Goal: Task Accomplishment & Management: Manage account settings

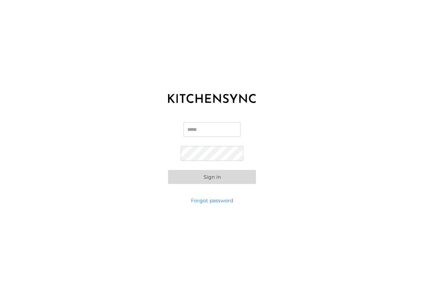
click at [230, 126] on input "Email" at bounding box center [211, 129] width 57 height 15
type input "**********"
click at [204, 181] on button "Sign in" at bounding box center [212, 177] width 88 height 14
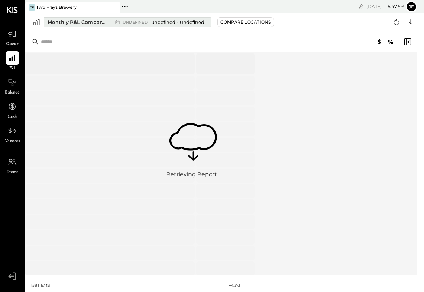
click at [100, 25] on div "Monthly P&L Comparison" at bounding box center [76, 22] width 59 height 7
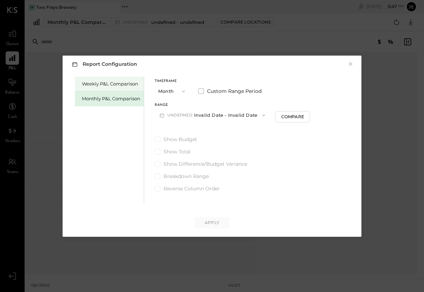
click at [114, 80] on div "Weekly P&L Comparison" at bounding box center [111, 83] width 58 height 7
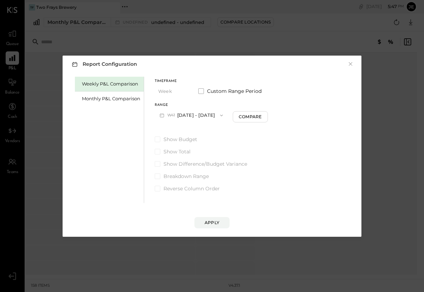
click at [14, 57] on div "Report Configuration × Weekly P&L Comparison Monthly P&L Comparison Timeframe W…" at bounding box center [212, 146] width 424 height 292
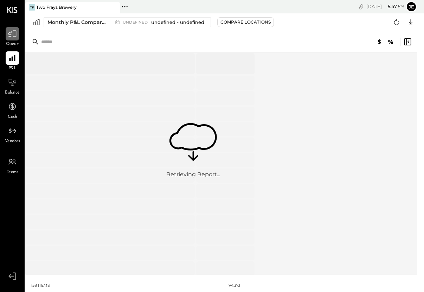
click at [14, 38] on icon at bounding box center [12, 33] width 9 height 9
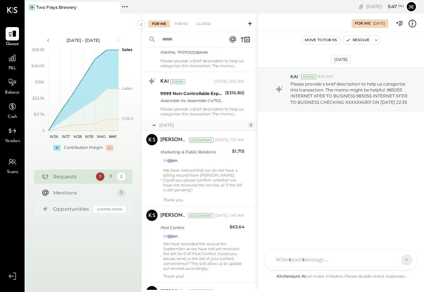
scroll to position [460, 0]
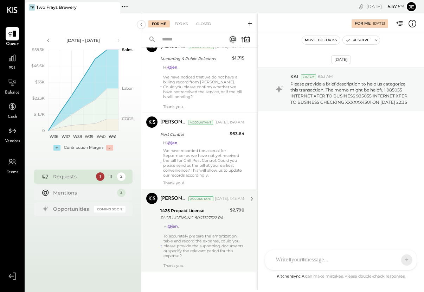
click at [195, 231] on div at bounding box center [203, 230] width 81 height 5
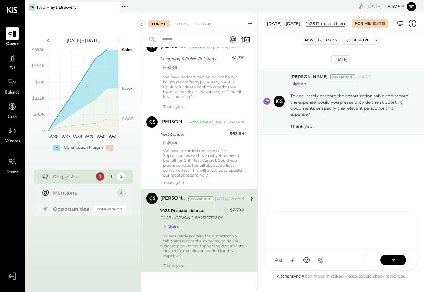
click at [311, 260] on div "SK [PERSON_NAME] M [PERSON_NAME] CR [PERSON_NAME] R [PERSON_NAME] [PERSON_NAME]…" at bounding box center [340, 240] width 152 height 59
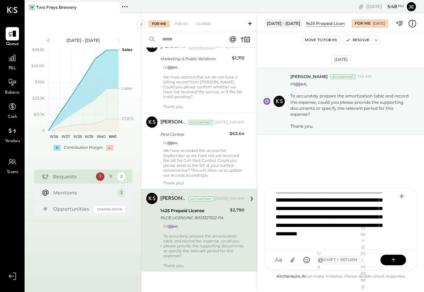
scroll to position [17, 0]
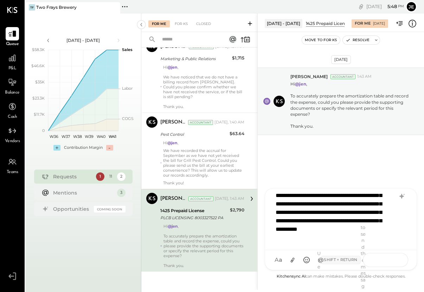
click at [386, 257] on button at bounding box center [393, 259] width 26 height 11
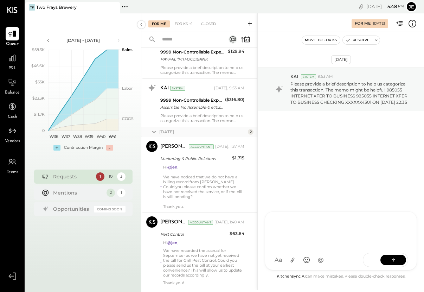
scroll to position [378, 0]
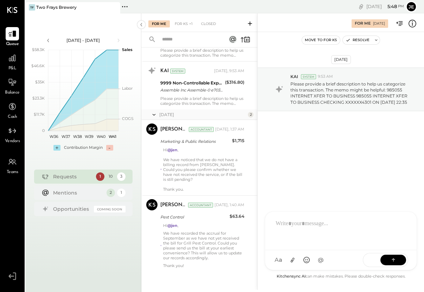
click at [192, 252] on p "We have recorded the accrual for September as we have not yet received the bill…" at bounding box center [203, 245] width 81 height 30
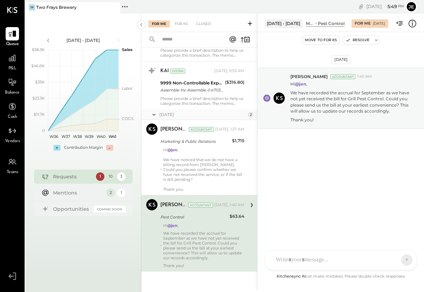
click at [300, 258] on div "SK [PERSON_NAME] M [PERSON_NAME] CR [PERSON_NAME] R [PERSON_NAME] J [PERSON_NAM…" at bounding box center [340, 259] width 152 height 20
click at [293, 259] on icon at bounding box center [292, 259] width 7 height 7
click at [326, 200] on div at bounding box center [340, 203] width 137 height 28
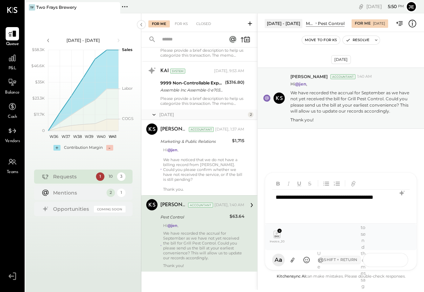
click at [386, 256] on button at bounding box center [393, 259] width 26 height 11
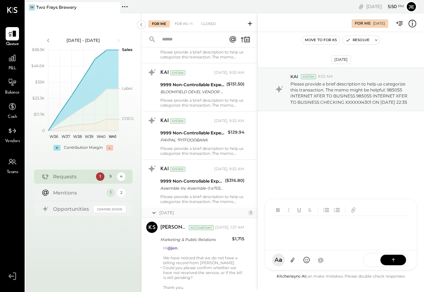
scroll to position [301, 0]
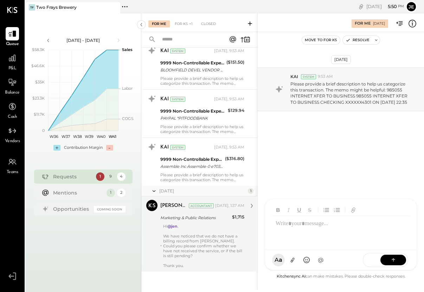
click at [211, 232] on div "Hi @jen , We have noticed that we do not have a billing record from [PERSON_NAM…" at bounding box center [203, 245] width 81 height 44
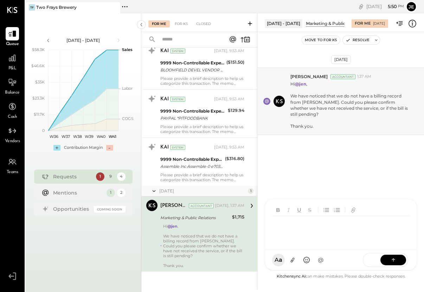
click at [315, 260] on div "SK [PERSON_NAME] M [PERSON_NAME] CR [PERSON_NAME] R [PERSON_NAME] [PERSON_NAME]…" at bounding box center [340, 233] width 152 height 71
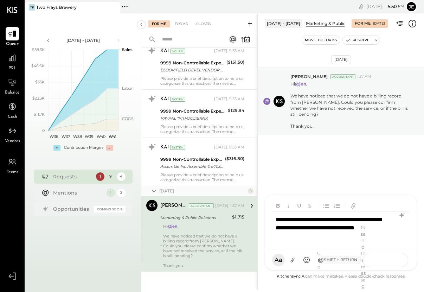
click at [392, 260] on icon at bounding box center [393, 259] width 7 height 7
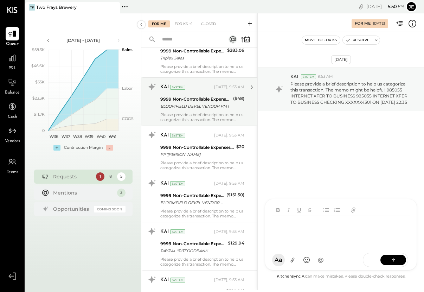
scroll to position [216, 0]
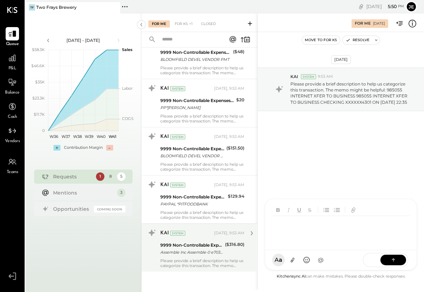
click at [195, 253] on div "Assemble Inc Assemble-0 e7032266 Assemble Inc Assemble-0 e70322664" at bounding box center [191, 251] width 63 height 7
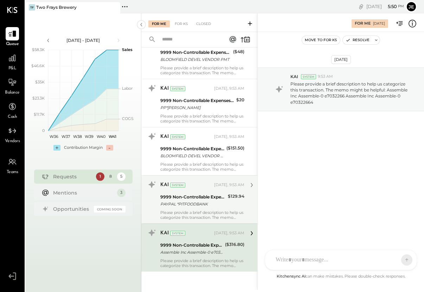
click at [208, 204] on div "PAYPAL *PITFOODBANK" at bounding box center [192, 203] width 65 height 7
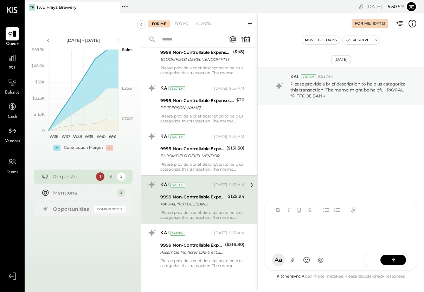
click at [305, 259] on div "SK [PERSON_NAME] M [PERSON_NAME] CR [PERSON_NAME] R [PERSON_NAME] [PERSON_NAME]…" at bounding box center [340, 233] width 152 height 71
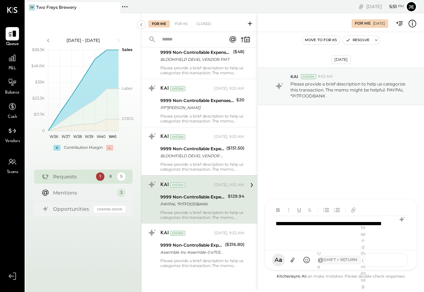
click at [388, 262] on button at bounding box center [393, 259] width 26 height 11
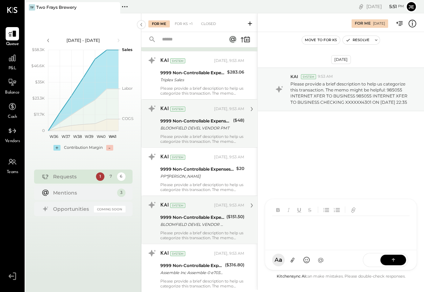
scroll to position [168, 0]
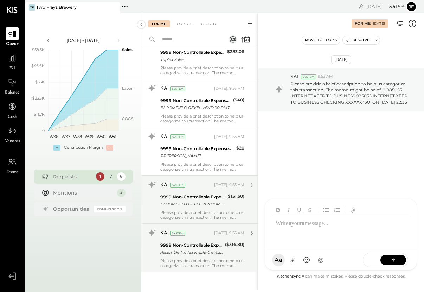
click at [191, 247] on div "9999 Non-Controllable Expenses:Other Income and Expenses:To Be Classified" at bounding box center [191, 244] width 63 height 7
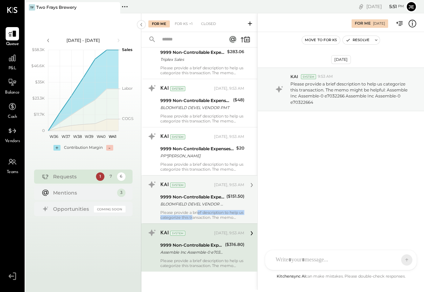
click at [199, 214] on div "Please provide a brief description to help us categorize this transaction. The …" at bounding box center [202, 215] width 84 height 10
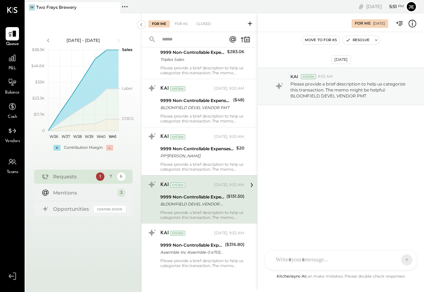
click at [202, 200] on div "9999 Non-Controllable Expenses:Other Income and Expenses:To Be Classified" at bounding box center [192, 196] width 64 height 7
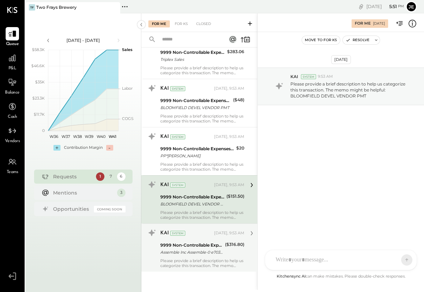
click at [214, 242] on div "9999 Non-Controllable Expenses:Other Income and Expenses:To Be Classified" at bounding box center [191, 244] width 63 height 7
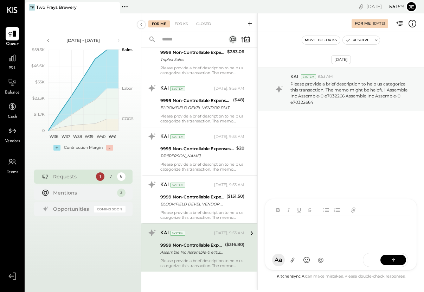
click at [305, 260] on div "SK [PERSON_NAME] M [PERSON_NAME] CR [PERSON_NAME] R [PERSON_NAME] [PERSON_NAME]…" at bounding box center [340, 233] width 152 height 71
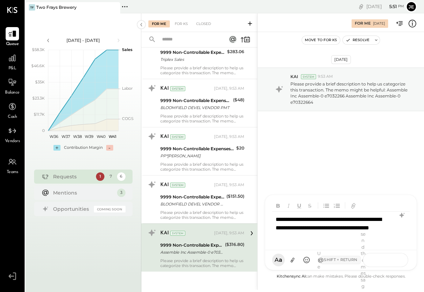
click at [390, 261] on icon at bounding box center [393, 259] width 7 height 7
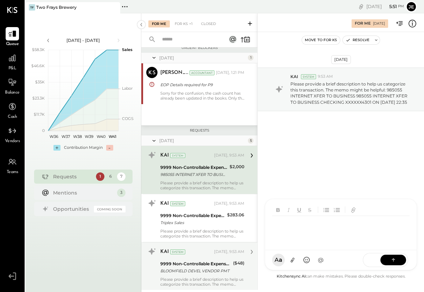
scroll to position [119, 0]
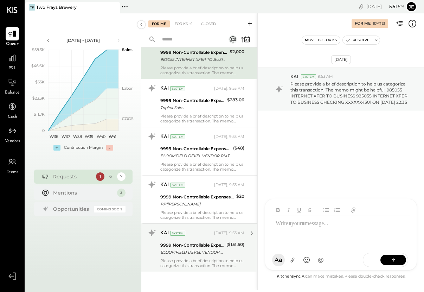
click at [205, 250] on div "BLOOMFIELD DEVEL VENDOR PMT" at bounding box center [192, 251] width 64 height 7
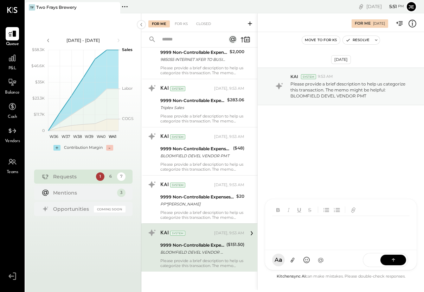
click at [288, 259] on div "SK [PERSON_NAME] M [PERSON_NAME] CR [PERSON_NAME] R [PERSON_NAME] [PERSON_NAME]…" at bounding box center [340, 233] width 152 height 71
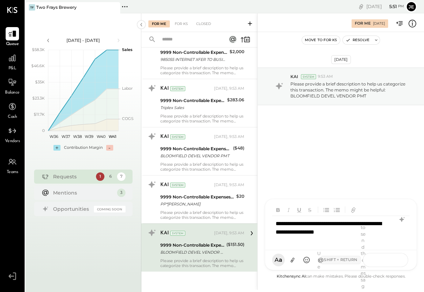
click at [388, 258] on button at bounding box center [393, 259] width 26 height 11
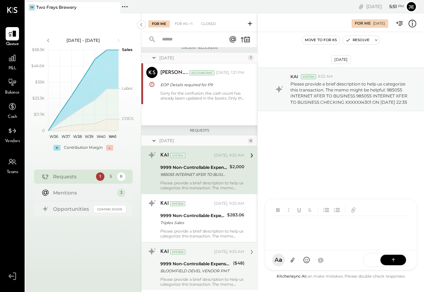
scroll to position [71, 0]
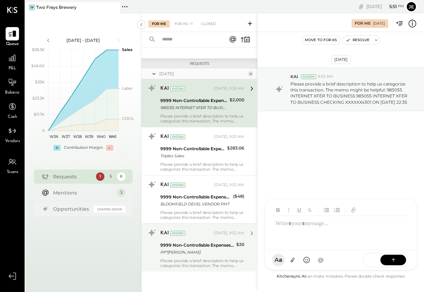
click at [202, 253] on div "PP*[PERSON_NAME]" at bounding box center [197, 251] width 74 height 7
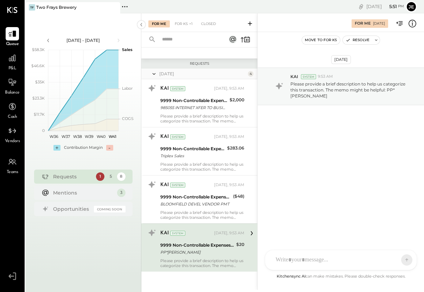
click at [307, 255] on div at bounding box center [340, 260] width 151 height 20
click at [391, 260] on icon at bounding box center [393, 259] width 7 height 7
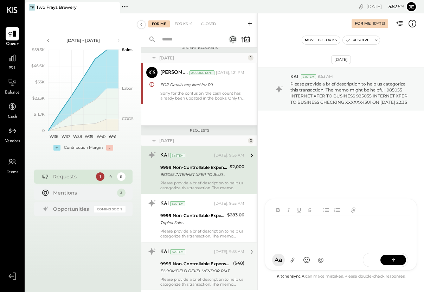
scroll to position [23, 0]
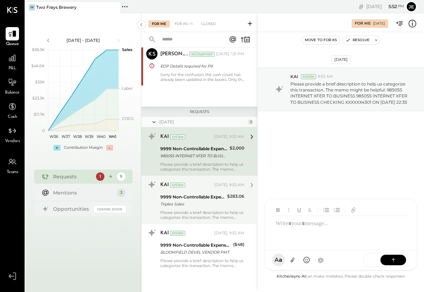
click at [208, 208] on div "KAI System [DATE], 9:53 AM 9999 Non-Controllable Expenses:Other Income and Expe…" at bounding box center [202, 199] width 84 height 41
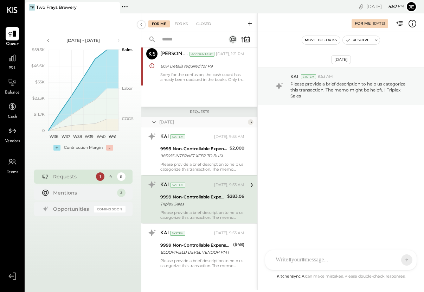
click at [311, 261] on div "SK [PERSON_NAME] M [PERSON_NAME] CR [PERSON_NAME] R [PERSON_NAME] J [PERSON_NAM…" at bounding box center [340, 259] width 152 height 20
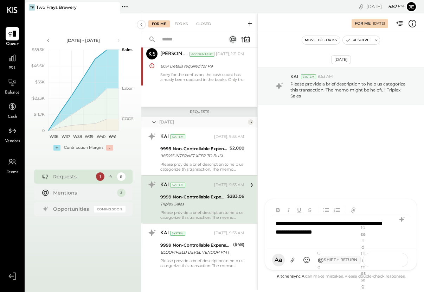
click at [390, 262] on icon at bounding box center [393, 259] width 7 height 7
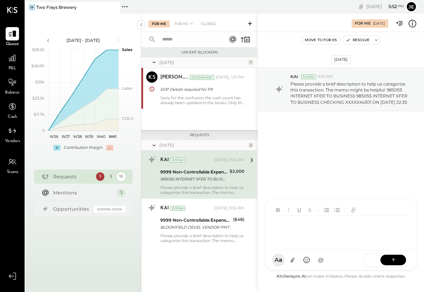
click at [209, 182] on div "9999 Non-Controllable Expenses:Other Income and Expenses:To Be Classified 98505…" at bounding box center [193, 175] width 67 height 15
click at [297, 257] on div "SK [PERSON_NAME] M [PERSON_NAME] CR [PERSON_NAME] R [PERSON_NAME] [PERSON_NAME]…" at bounding box center [340, 233] width 152 height 71
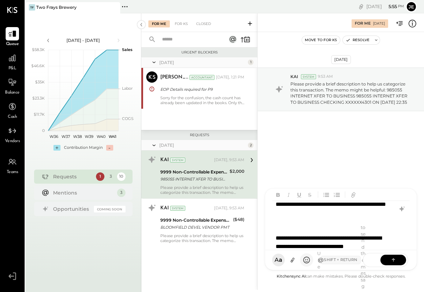
scroll to position [80, 0]
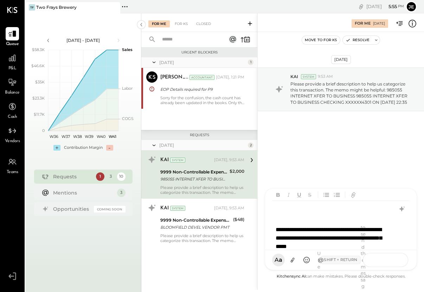
click at [388, 257] on button at bounding box center [393, 259] width 26 height 11
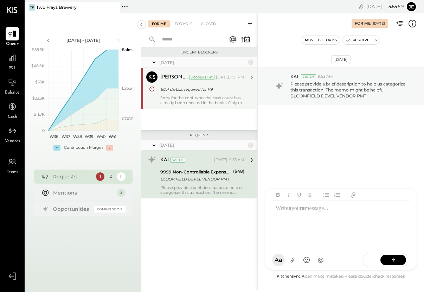
click at [206, 108] on div "[PERSON_NAME] Accountant [PERSON_NAME] Accountant [DATE], 1:21 PM EOP Details r…" at bounding box center [199, 88] width 116 height 41
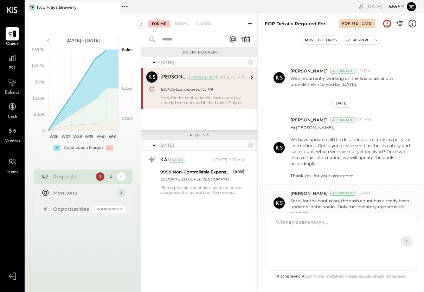
scroll to position [336, 0]
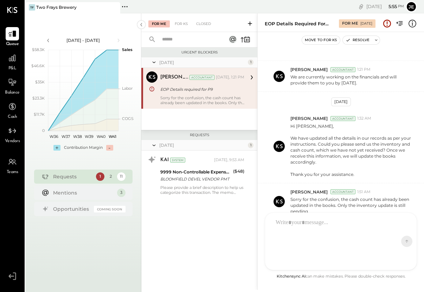
click at [316, 228] on div at bounding box center [334, 241] width 125 height 53
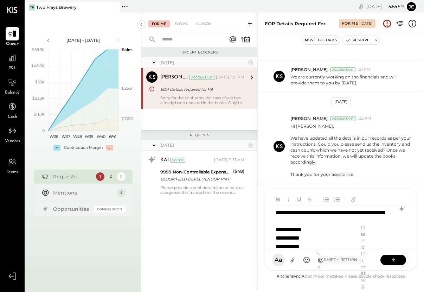
scroll to position [7, 0]
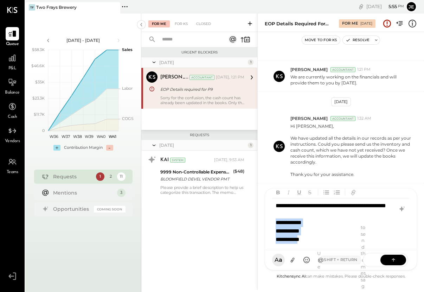
drag, startPoint x: 314, startPoint y: 240, endPoint x: 271, endPoint y: 223, distance: 46.2
click at [271, 223] on div "**********" at bounding box center [340, 218] width 151 height 61
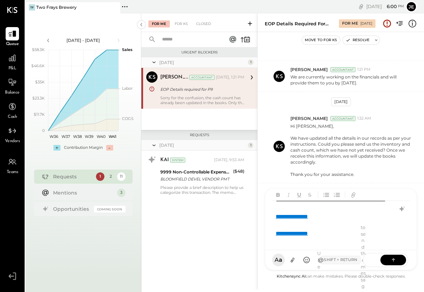
scroll to position [21, 0]
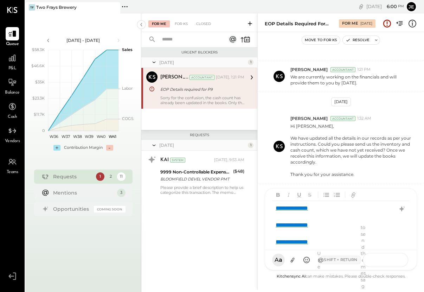
click at [386, 261] on button at bounding box center [393, 259] width 26 height 11
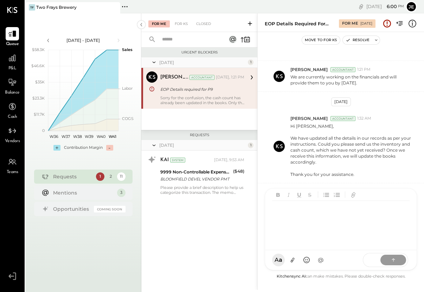
scroll to position [0, 0]
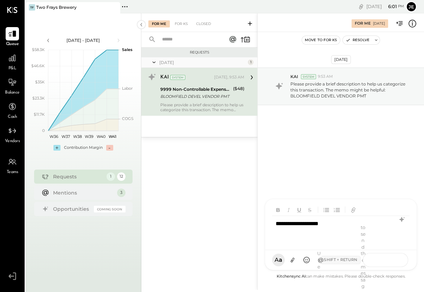
click at [389, 260] on button at bounding box center [393, 259] width 26 height 11
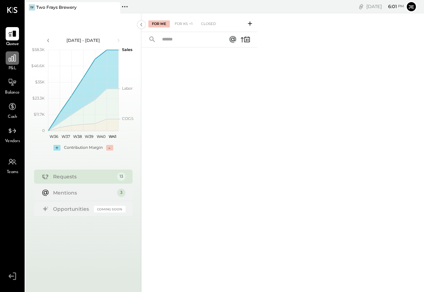
click at [13, 62] on icon at bounding box center [12, 57] width 9 height 9
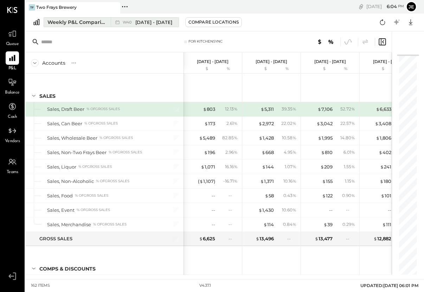
click at [101, 23] on div "Weekly P&L Comparison" at bounding box center [76, 22] width 59 height 7
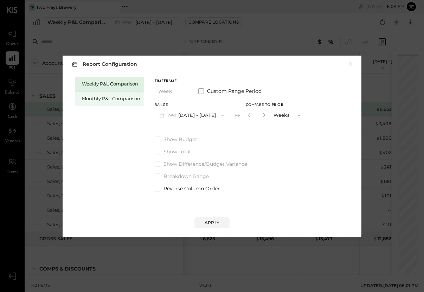
click at [101, 97] on div "Monthly P&L Comparison" at bounding box center [111, 98] width 58 height 7
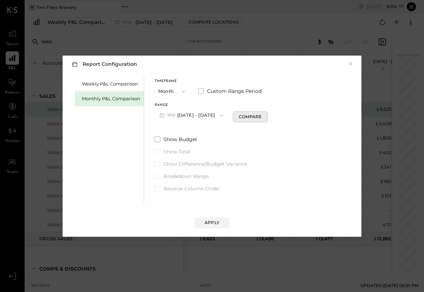
click at [238, 118] on div "Compare" at bounding box center [249, 116] width 23 height 6
click at [261, 116] on icon "button" at bounding box center [263, 115] width 4 height 4
type input "*"
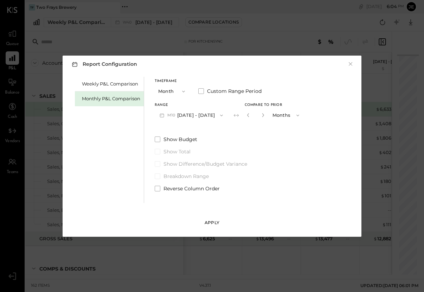
click at [207, 227] on button "Apply" at bounding box center [211, 222] width 35 height 11
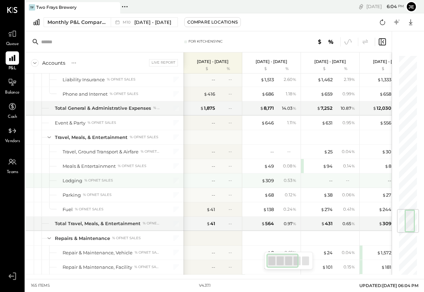
scroll to position [1278, 0]
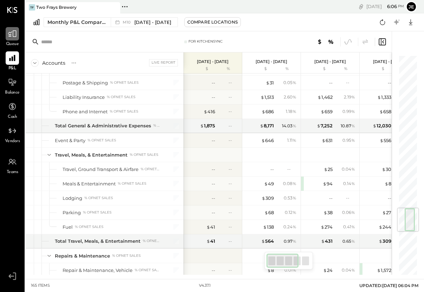
click at [12, 37] on icon at bounding box center [12, 33] width 9 height 9
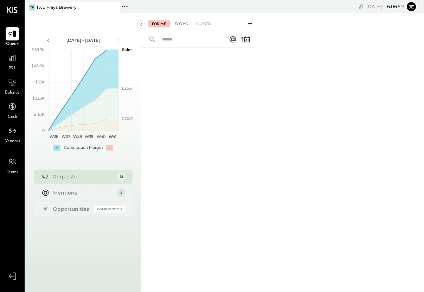
click at [188, 25] on div "For KS" at bounding box center [181, 23] width 20 height 7
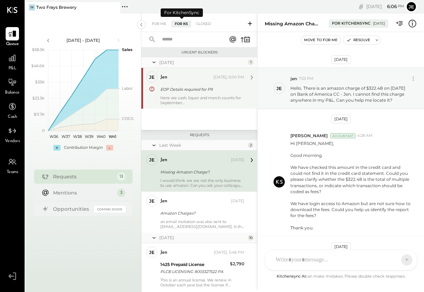
scroll to position [222, 0]
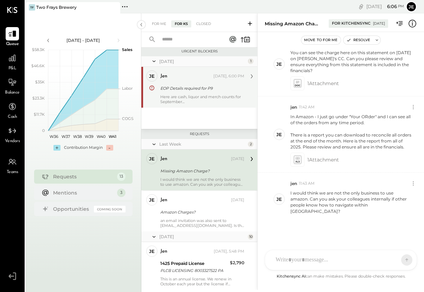
click at [210, 89] on div "EOP Details required for P9" at bounding box center [201, 88] width 82 height 7
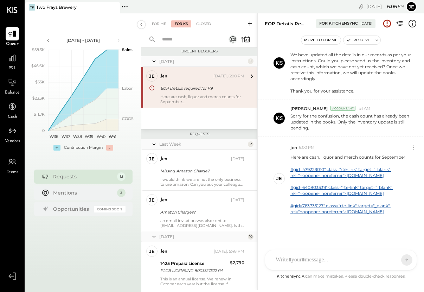
click at [314, 261] on div "SK [PERSON_NAME] M [PERSON_NAME] CR [PERSON_NAME] R [PERSON_NAME] J [PERSON_NAM…" at bounding box center [340, 259] width 152 height 20
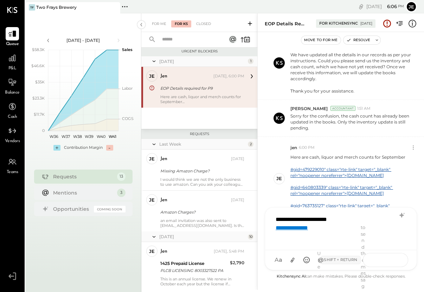
click at [390, 259] on icon at bounding box center [393, 259] width 7 height 7
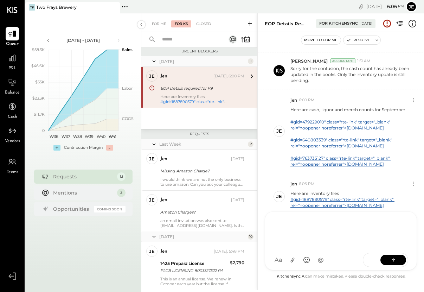
scroll to position [0, 0]
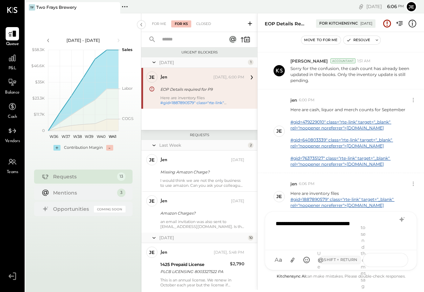
click at [395, 258] on icon at bounding box center [393, 259] width 7 height 7
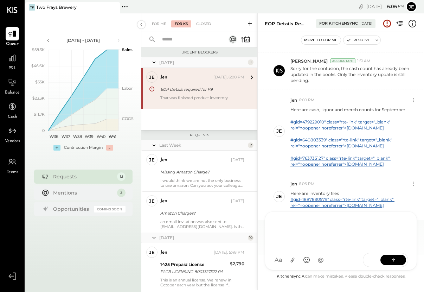
scroll to position [502, 0]
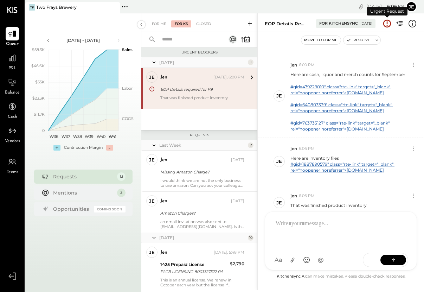
click at [387, 26] on icon at bounding box center [386, 23] width 9 height 9
click at [13, 59] on icon at bounding box center [12, 57] width 7 height 7
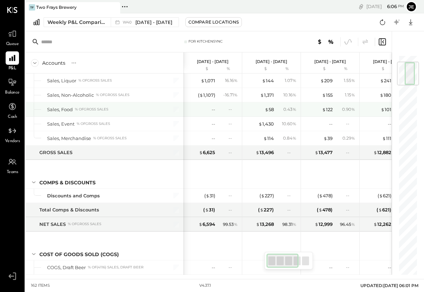
scroll to position [100, 0]
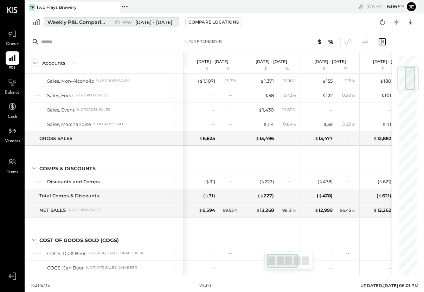
click at [96, 22] on div "Weekly P&L Comparison" at bounding box center [76, 22] width 59 height 7
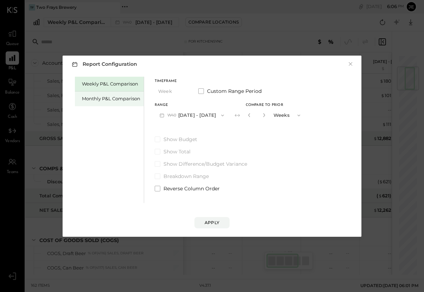
click at [110, 99] on div "Monthly P&L Comparison" at bounding box center [111, 98] width 58 height 7
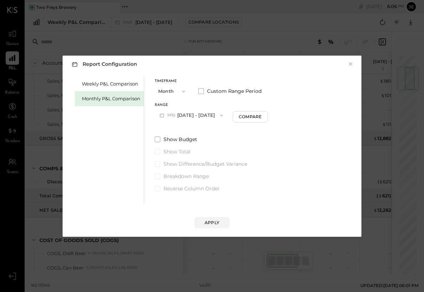
click at [218, 117] on icon "button" at bounding box center [221, 115] width 6 height 6
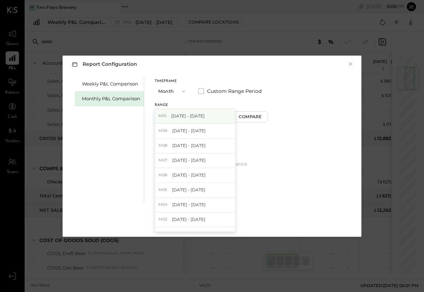
click at [217, 110] on div "M10 [DATE] - [DATE]" at bounding box center [195, 116] width 80 height 15
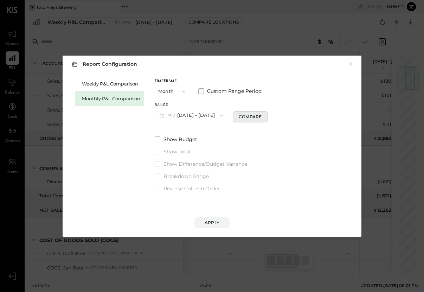
click at [243, 116] on div "Compare" at bounding box center [249, 116] width 23 height 6
click at [261, 115] on div "*" at bounding box center [255, 115] width 22 height 13
click at [261, 115] on icon "button" at bounding box center [263, 115] width 4 height 4
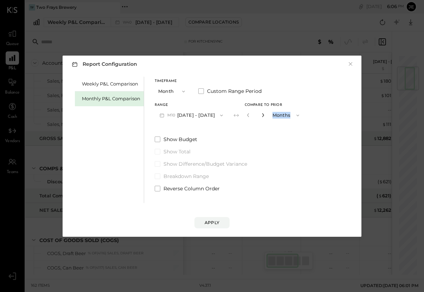
click at [261, 115] on icon "button" at bounding box center [263, 115] width 4 height 4
type input "*"
click at [212, 222] on div "Apply" at bounding box center [211, 222] width 15 height 6
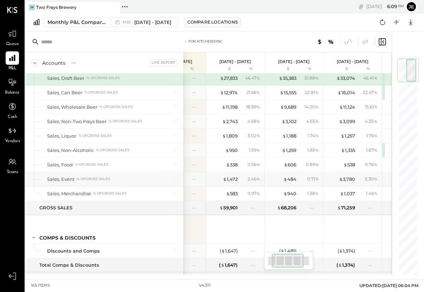
scroll to position [0, 85]
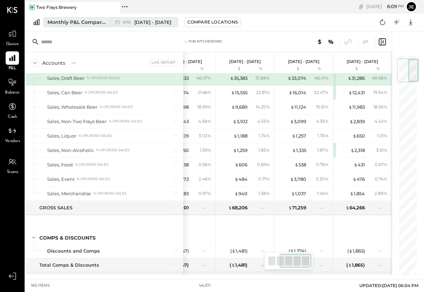
click at [158, 22] on span "[DATE] - [DATE]" at bounding box center [152, 22] width 37 height 7
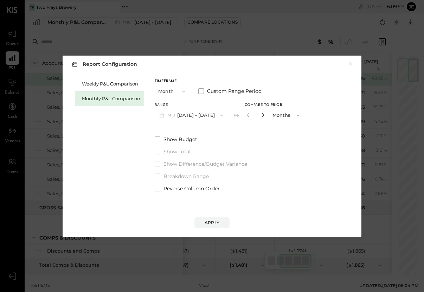
click at [261, 113] on icon "button" at bounding box center [263, 115] width 4 height 4
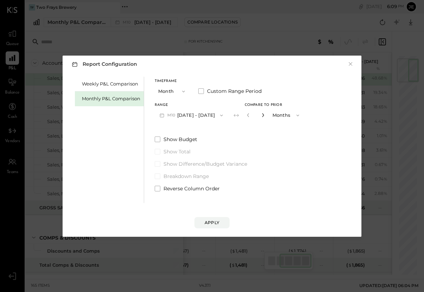
type input "*"
click at [214, 219] on div "Apply" at bounding box center [211, 222] width 15 height 6
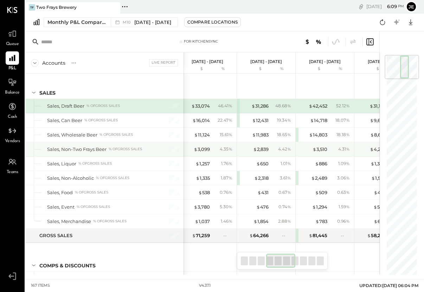
scroll to position [0, 182]
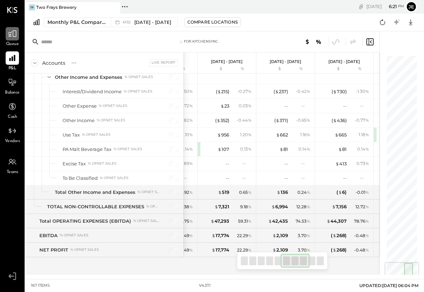
click at [11, 39] on div at bounding box center [12, 33] width 13 height 13
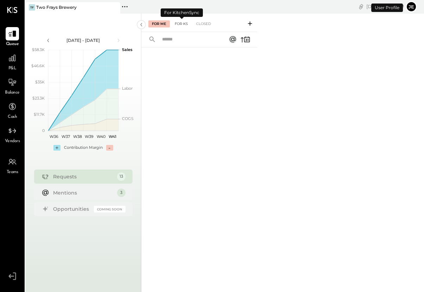
click at [178, 24] on div "For KS" at bounding box center [181, 23] width 20 height 7
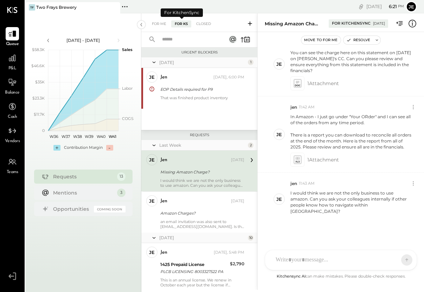
scroll to position [1, 0]
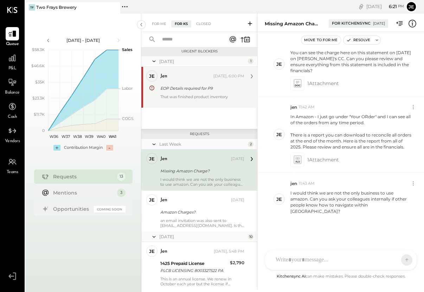
click at [190, 94] on div "That was finished product inventory" at bounding box center [202, 99] width 84 height 10
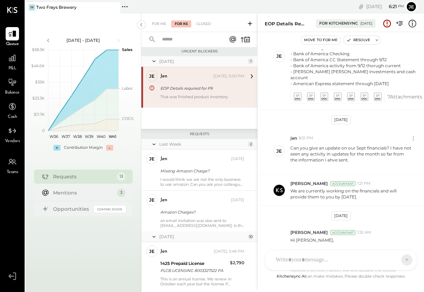
scroll to position [502, 0]
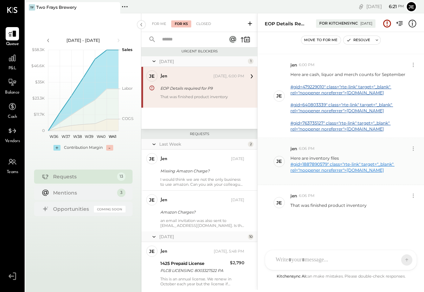
click at [327, 161] on link "#gid=1887890579" class="rte-link" target="_blank" rel="noopener noreferrer">[DO…" at bounding box center [342, 166] width 104 height 11
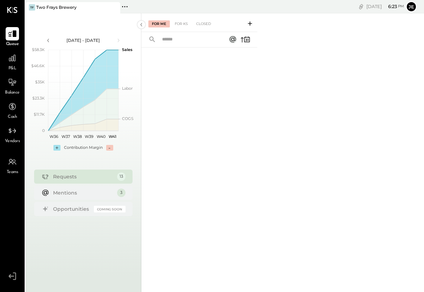
click at [13, 37] on icon at bounding box center [12, 34] width 8 height 7
click at [182, 24] on div "For KS" at bounding box center [181, 23] width 20 height 7
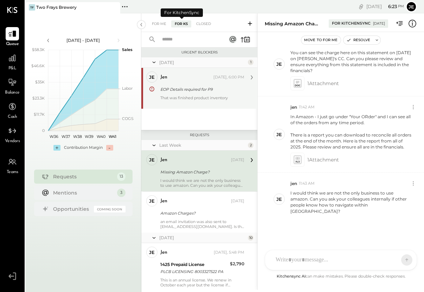
scroll to position [1, 0]
click at [192, 93] on div "jen Today, 6:00 PM EOP Details required for P9 That was finished product invent…" at bounding box center [202, 87] width 84 height 34
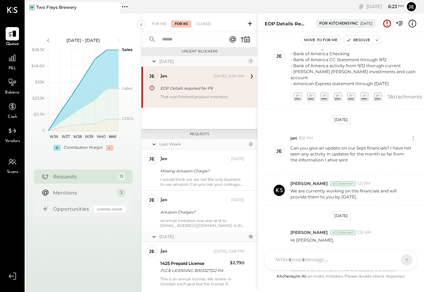
scroll to position [502, 0]
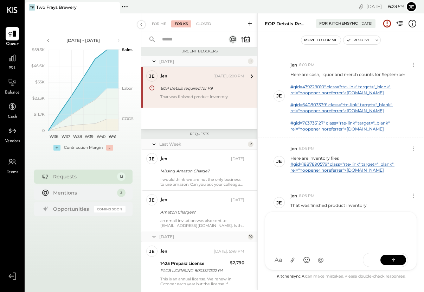
click at [295, 262] on div "SK [PERSON_NAME] M [PERSON_NAME] CR [PERSON_NAME] R [PERSON_NAME] [PERSON_NAME]…" at bounding box center [340, 240] width 152 height 59
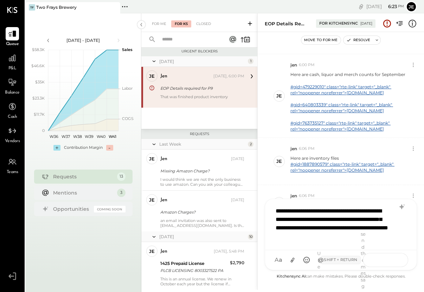
click at [387, 260] on button at bounding box center [393, 259] width 26 height 11
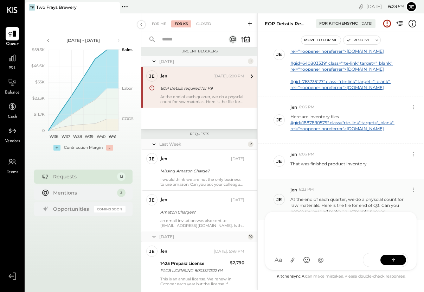
scroll to position [0, 0]
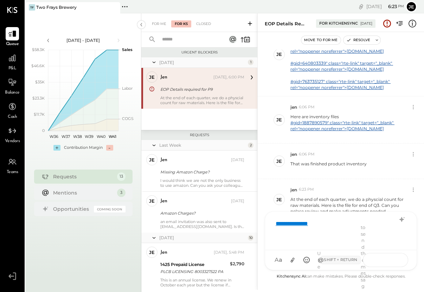
click at [391, 258] on icon at bounding box center [393, 259] width 7 height 7
